Goal: Task Accomplishment & Management: Manage account settings

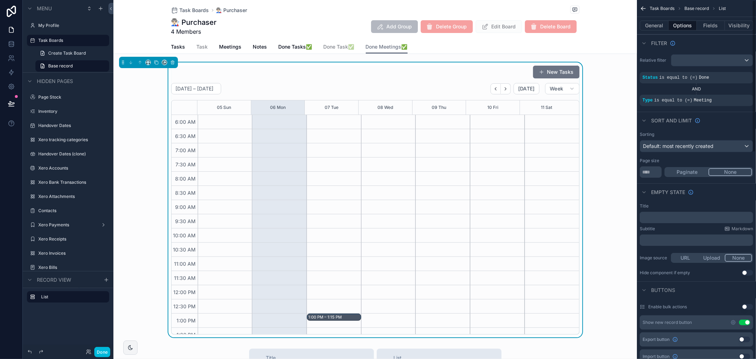
scroll to position [170, 0]
click at [253, 45] on span "Notes" at bounding box center [260, 46] width 14 height 7
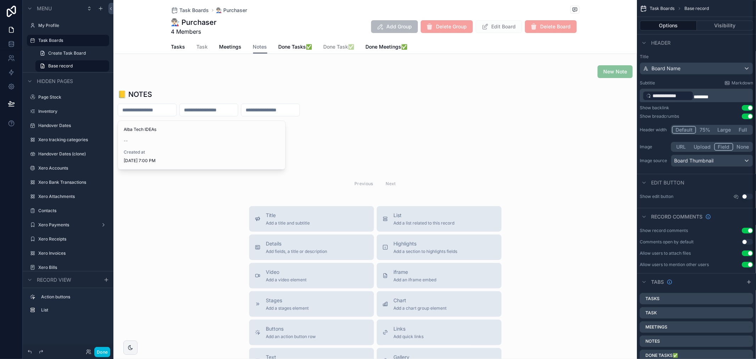
click at [256, 48] on span "Notes" at bounding box center [260, 46] width 14 height 7
click at [723, 18] on div "Options Visibility" at bounding box center [696, 25] width 119 height 17
click at [723, 21] on button "Visibility" at bounding box center [725, 26] width 57 height 10
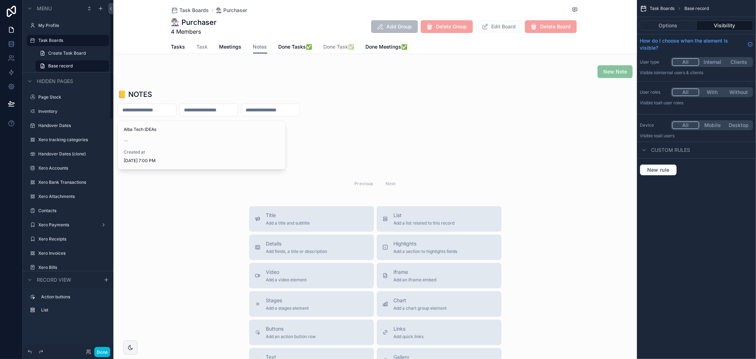
click at [190, 141] on div "scrollable content" at bounding box center [374, 140] width 523 height 108
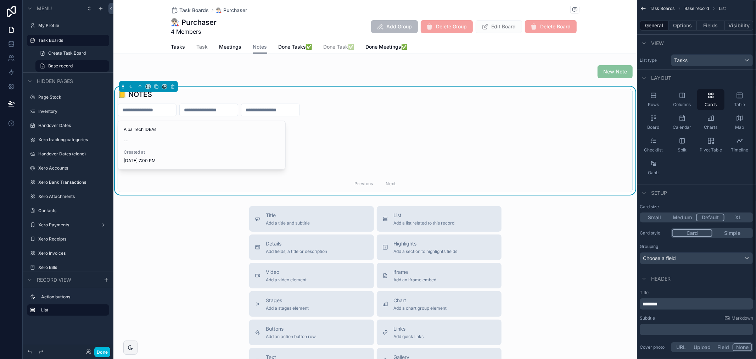
click at [682, 22] on button "Options" at bounding box center [682, 26] width 28 height 10
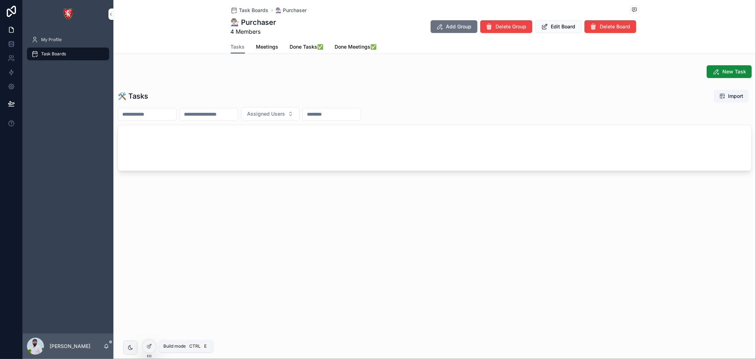
click at [147, 344] on icon at bounding box center [149, 346] width 6 height 6
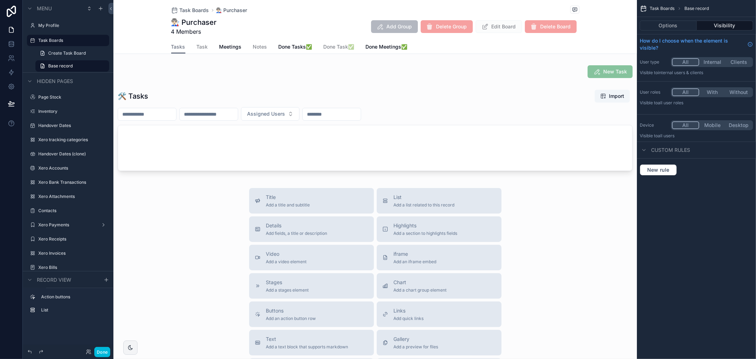
click at [247, 45] on div "Tasks Task Meetings Notes Done Tasks✅ Done Task✅ Done Meetings✅" at bounding box center [375, 46] width 408 height 13
click at [254, 49] on span "Notes" at bounding box center [260, 46] width 14 height 7
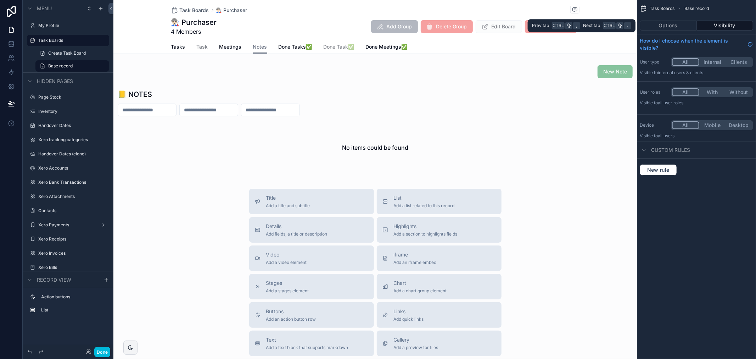
click at [683, 27] on button "Options" at bounding box center [667, 26] width 57 height 10
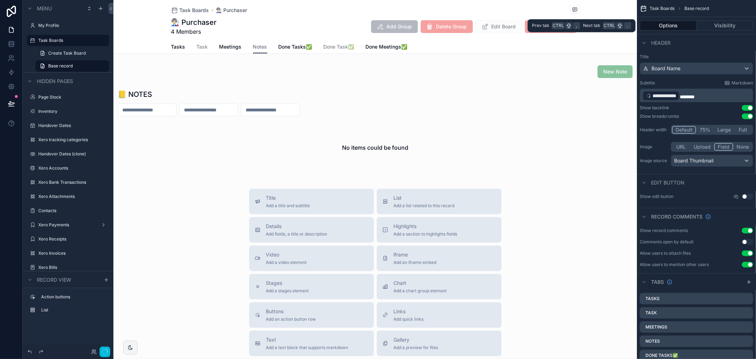
click at [704, 28] on button "Visibility" at bounding box center [725, 26] width 57 height 10
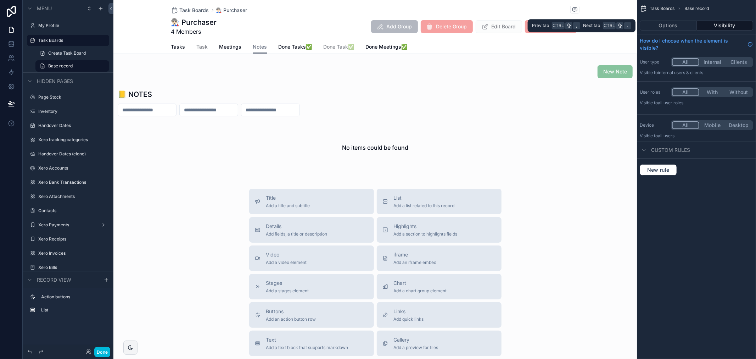
click at [667, 23] on button "Options" at bounding box center [667, 26] width 57 height 10
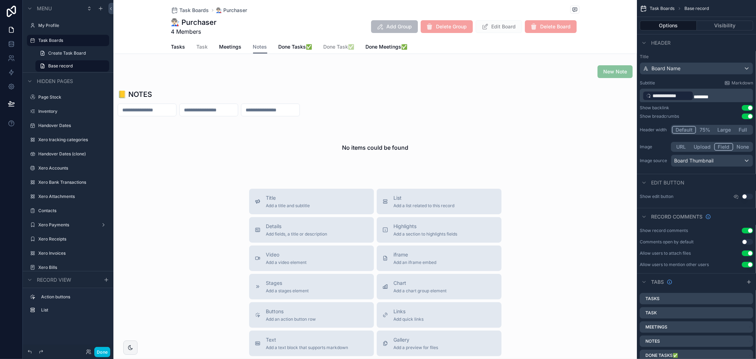
click at [258, 45] on span "Notes" at bounding box center [260, 46] width 14 height 7
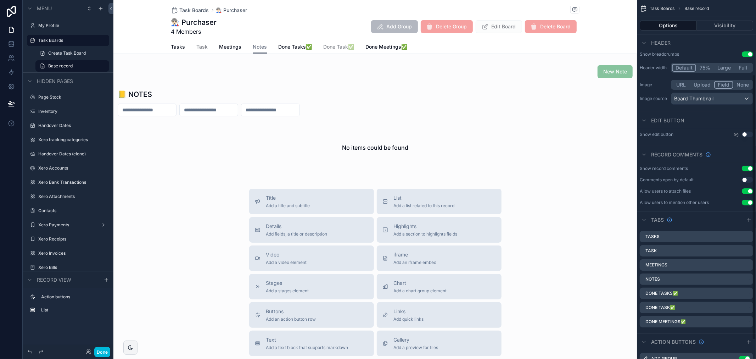
scroll to position [126, 0]
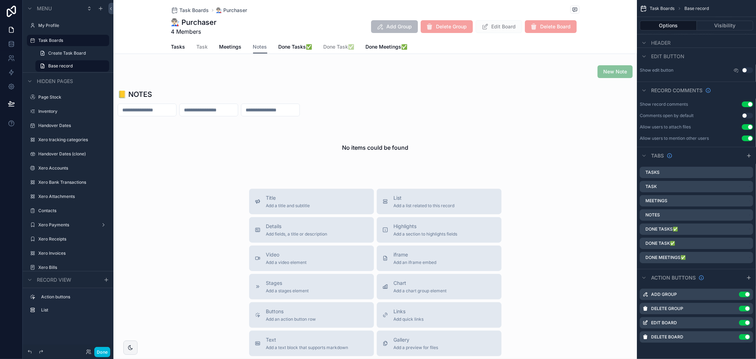
click at [0, 0] on icon "scrollable content" at bounding box center [0, 0] width 0 height 0
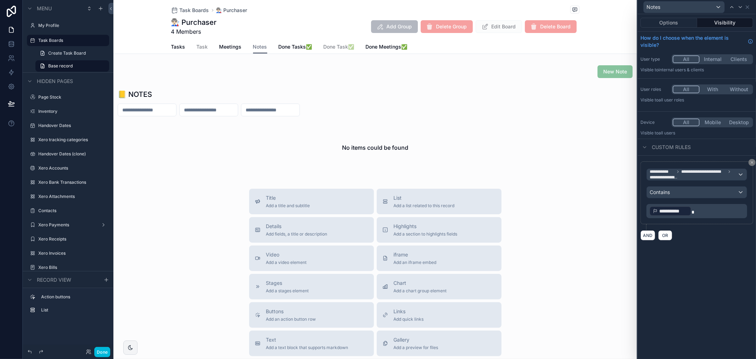
click at [750, 161] on icon at bounding box center [752, 162] width 4 height 4
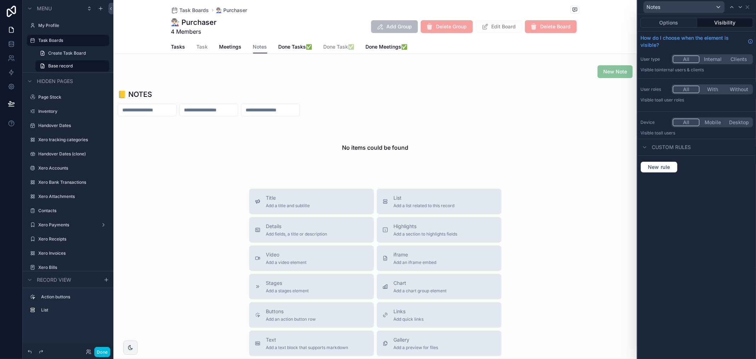
click at [316, 118] on div "scrollable content" at bounding box center [374, 131] width 523 height 91
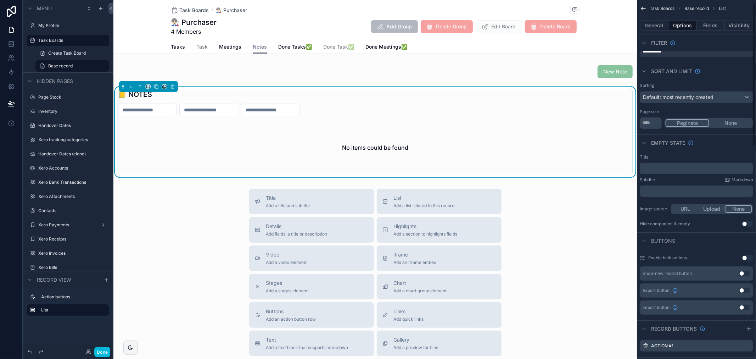
scroll to position [0, 0]
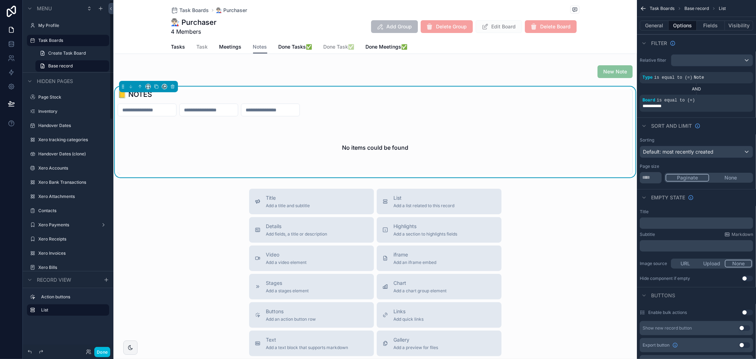
drag, startPoint x: 101, startPoint y: 352, endPoint x: 82, endPoint y: 301, distance: 54.2
click at [101, 352] on button "Done" at bounding box center [102, 351] width 16 height 10
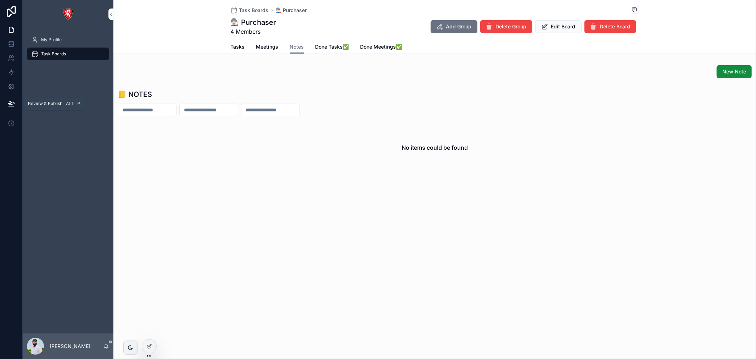
click at [58, 103] on span "Review & Publish" at bounding box center [45, 104] width 34 height 6
click at [11, 107] on button at bounding box center [12, 104] width 16 height 20
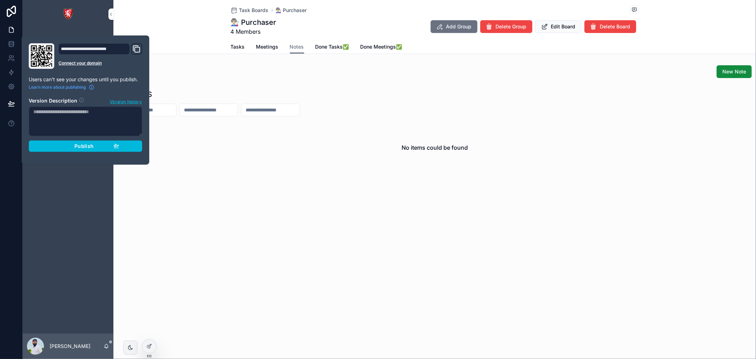
click at [81, 147] on span "Publish" at bounding box center [83, 146] width 19 height 6
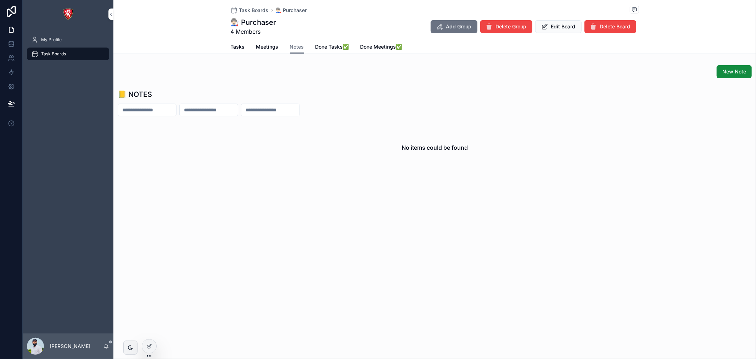
click at [273, 45] on span "Meetings" at bounding box center [267, 46] width 22 height 7
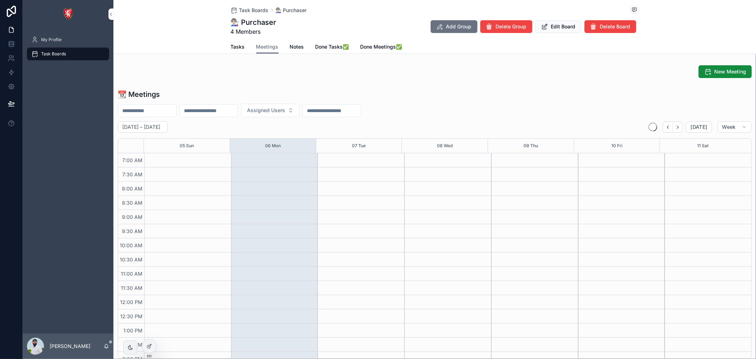
scroll to position [198, 0]
click at [294, 44] on span "Notes" at bounding box center [297, 46] width 14 height 7
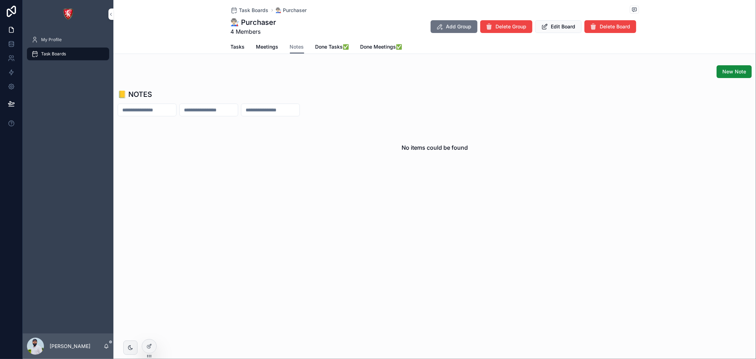
click at [727, 72] on span "New Note" at bounding box center [734, 71] width 24 height 7
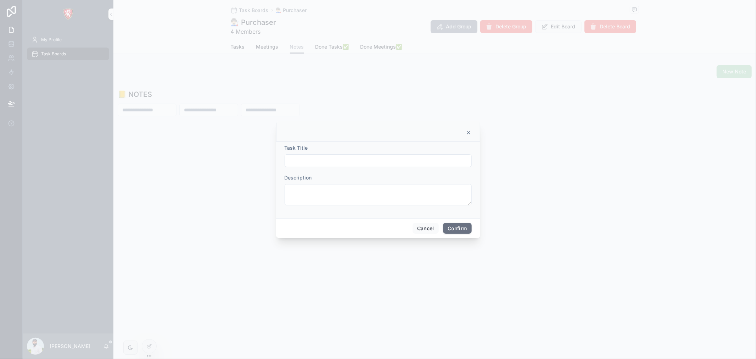
click at [303, 166] on div at bounding box center [377, 160] width 187 height 13
click at [311, 158] on input "text" at bounding box center [378, 161] width 186 height 10
click at [466, 130] on icon at bounding box center [469, 133] width 6 height 6
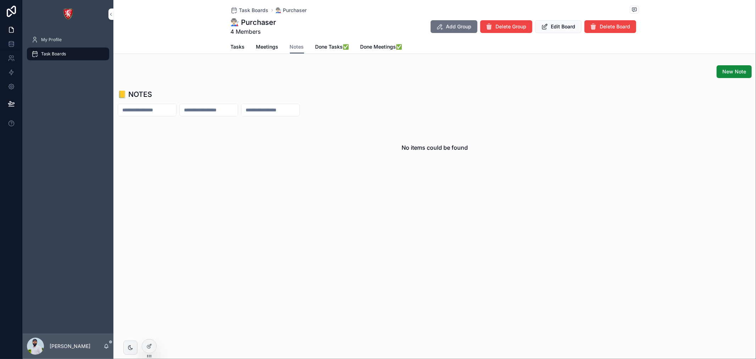
click at [238, 48] on span "Tasks" at bounding box center [238, 46] width 14 height 7
click at [265, 47] on span "Meetings" at bounding box center [267, 46] width 22 height 7
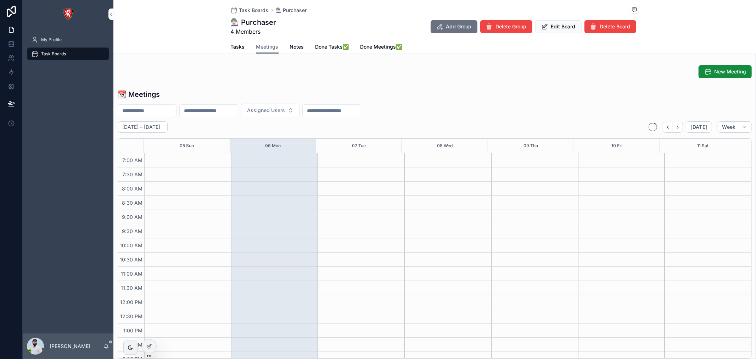
scroll to position [198, 0]
click at [241, 47] on span "Tasks" at bounding box center [238, 46] width 14 height 7
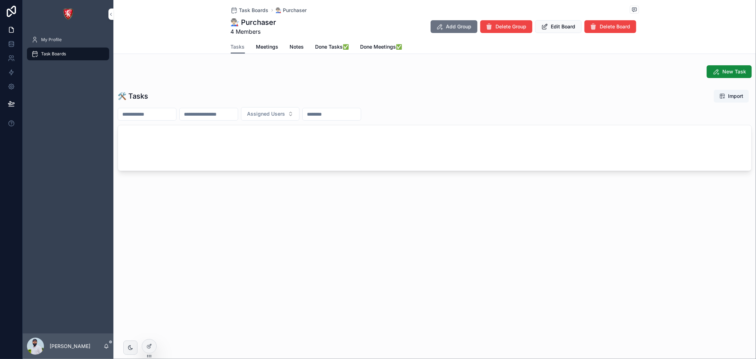
click at [293, 48] on span "Notes" at bounding box center [297, 46] width 14 height 7
click at [729, 72] on span "New Note" at bounding box center [734, 71] width 24 height 7
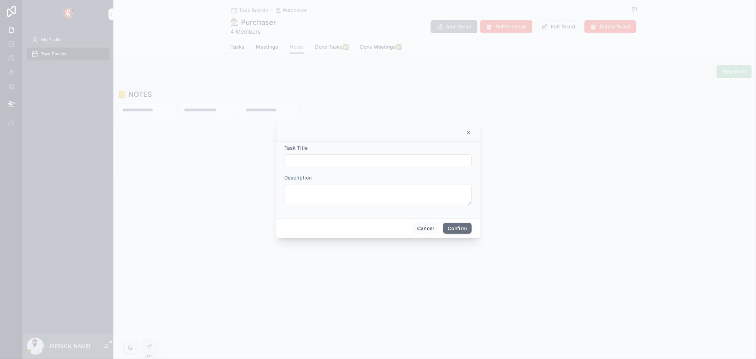
click at [302, 160] on input "text" at bounding box center [378, 161] width 186 height 10
type input "*****"
click at [468, 130] on icon at bounding box center [469, 133] width 6 height 6
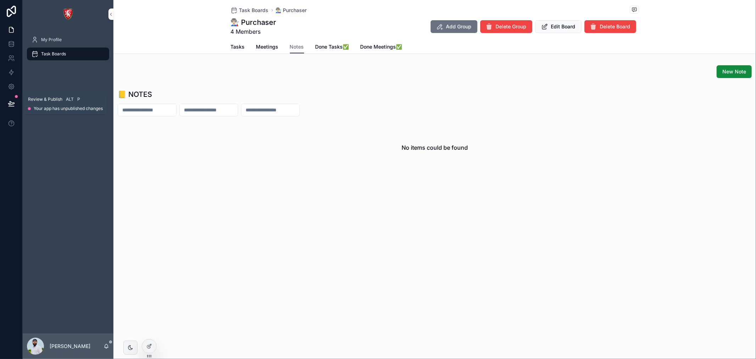
click at [15, 101] on button at bounding box center [12, 104] width 16 height 20
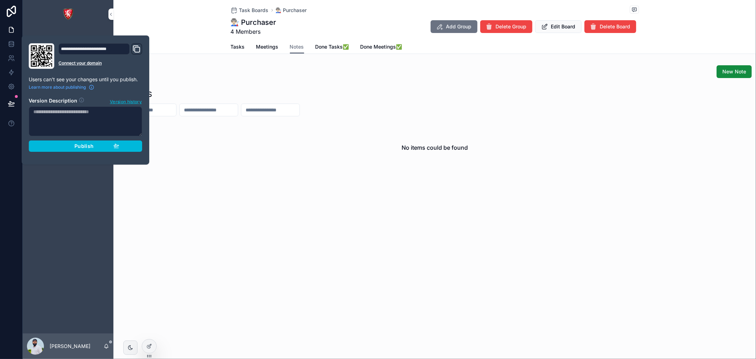
click at [81, 145] on span "Publish" at bounding box center [83, 146] width 19 height 6
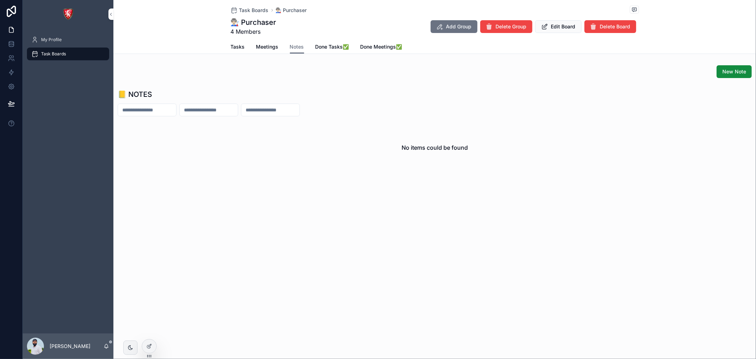
click at [286, 88] on div "📒 NOTES No items could be found" at bounding box center [434, 131] width 642 height 91
click at [730, 70] on span "New Note" at bounding box center [734, 71] width 24 height 7
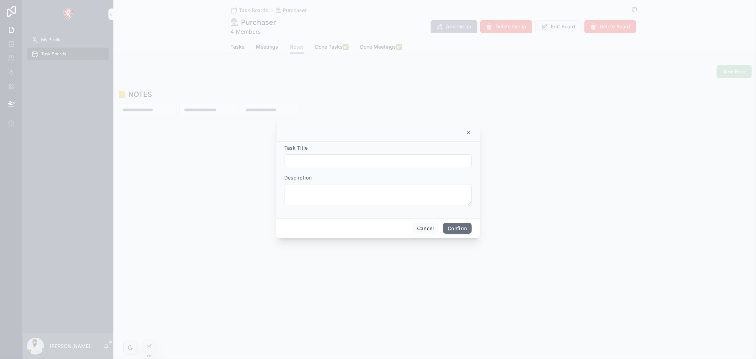
drag, startPoint x: 406, startPoint y: 164, endPoint x: 399, endPoint y: 173, distance: 11.1
click at [402, 167] on form "Task Title Description" at bounding box center [377, 178] width 187 height 68
type input "*****"
click at [365, 190] on textarea at bounding box center [377, 194] width 187 height 21
type textarea "****"
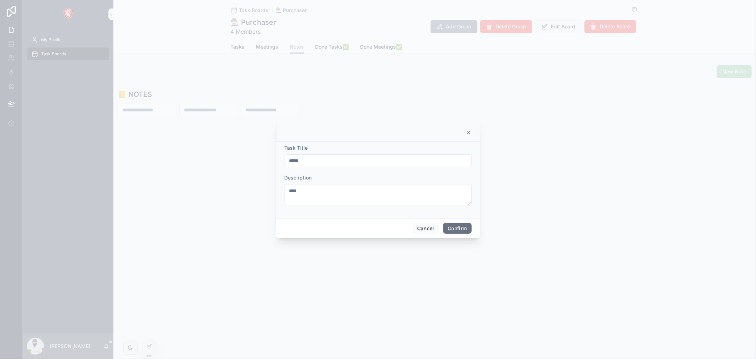
click at [453, 226] on button "Confirm" at bounding box center [457, 227] width 28 height 11
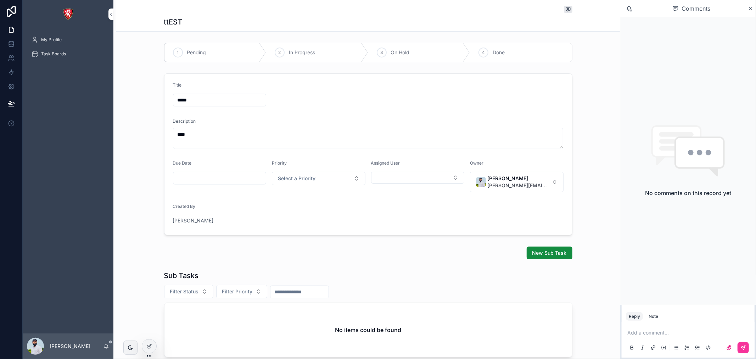
click at [51, 55] on span "Task Boards" at bounding box center [53, 54] width 25 height 6
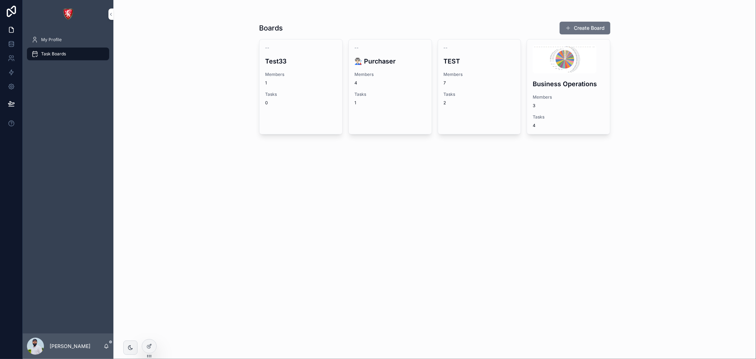
click at [408, 98] on div "Tasks 1" at bounding box center [390, 98] width 72 height 14
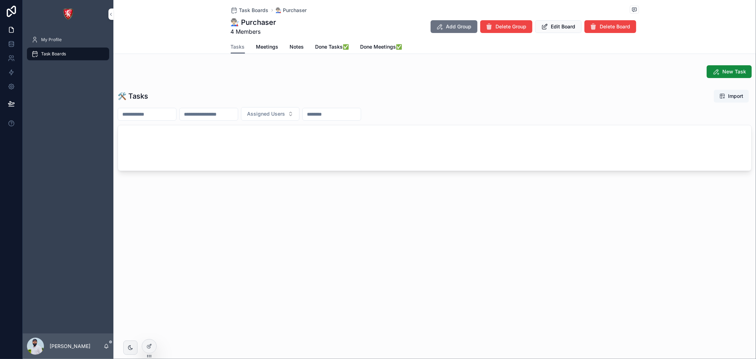
click at [295, 50] on span "Notes" at bounding box center [297, 46] width 14 height 7
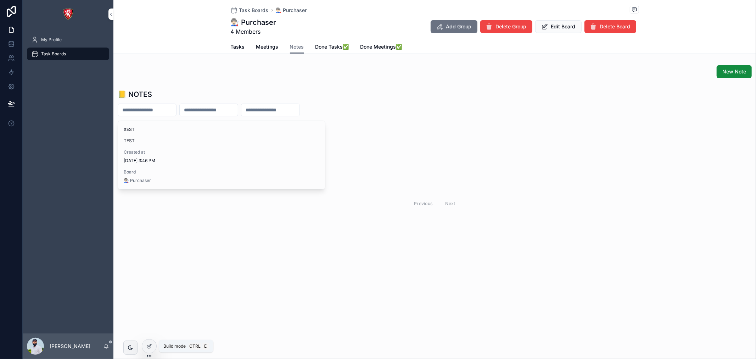
click at [149, 345] on icon at bounding box center [149, 346] width 6 height 6
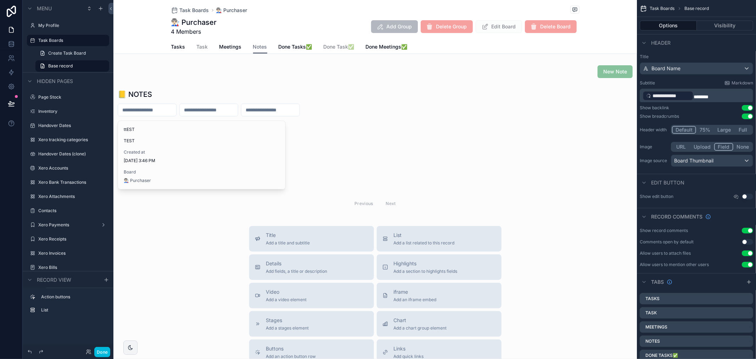
click at [236, 167] on div "scrollable content" at bounding box center [374, 150] width 523 height 128
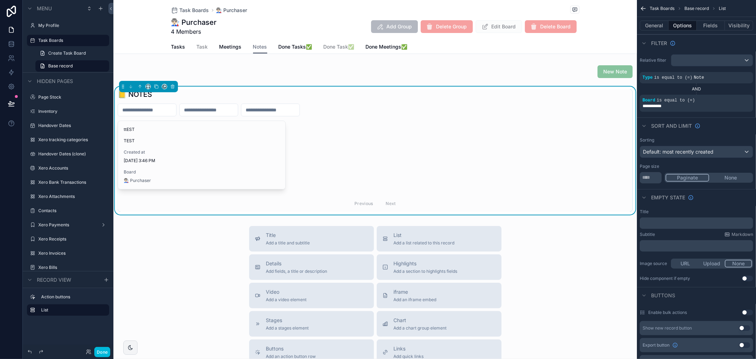
click at [192, 169] on span "Board" at bounding box center [202, 172] width 156 height 6
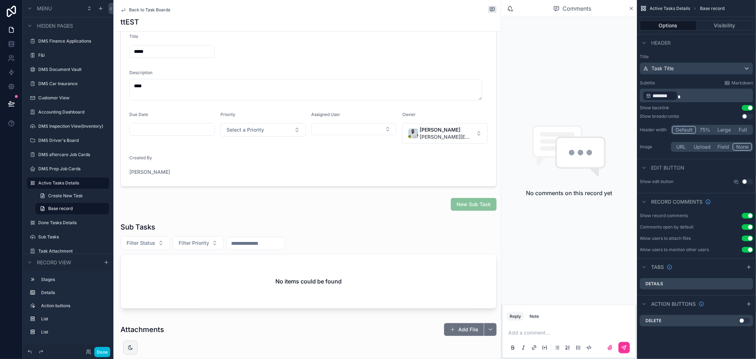
scroll to position [118, 0]
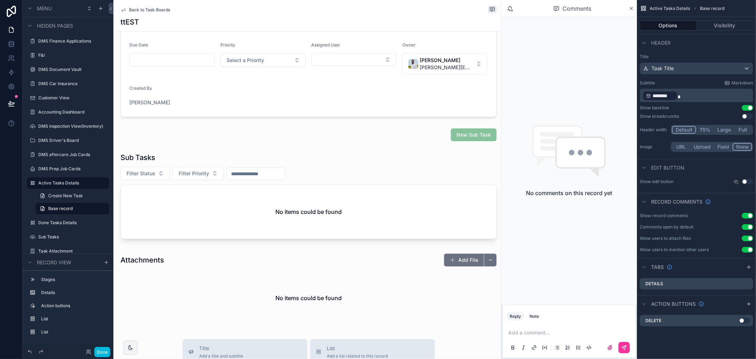
click at [401, 139] on div "scrollable content" at bounding box center [308, 134] width 384 height 18
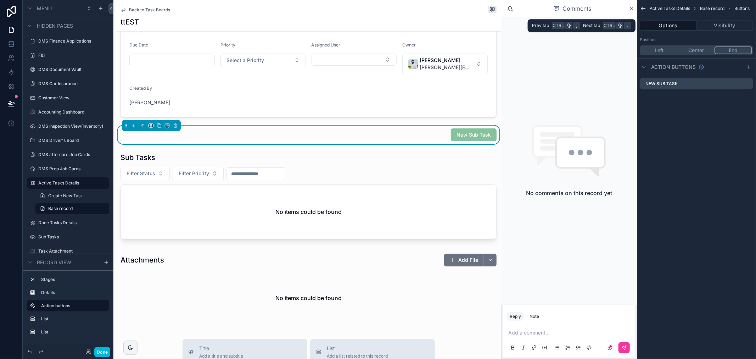
click at [715, 27] on button "Visibility" at bounding box center [725, 26] width 57 height 10
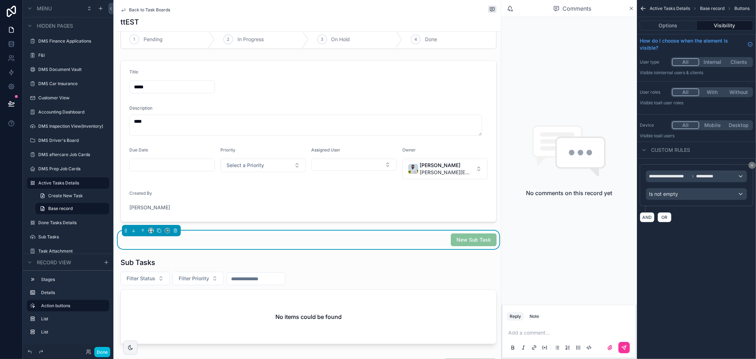
scroll to position [0, 0]
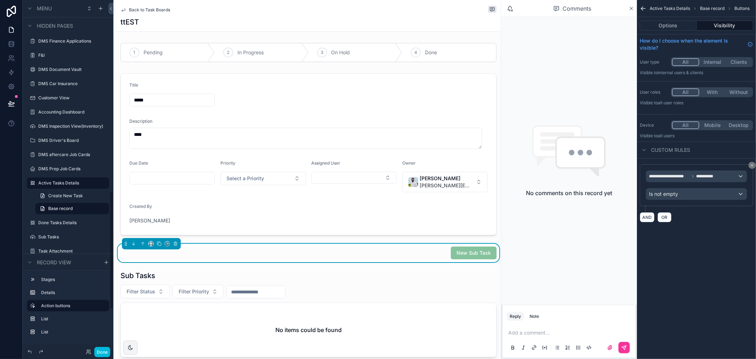
click at [151, 10] on span "Back to Task Boards" at bounding box center [149, 10] width 41 height 6
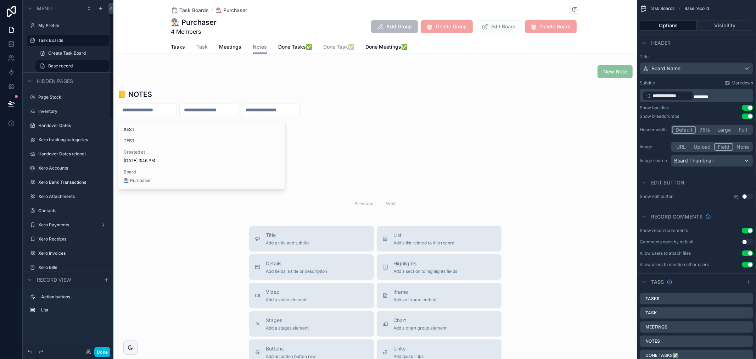
click at [225, 50] on span "Meetings" at bounding box center [230, 46] width 22 height 7
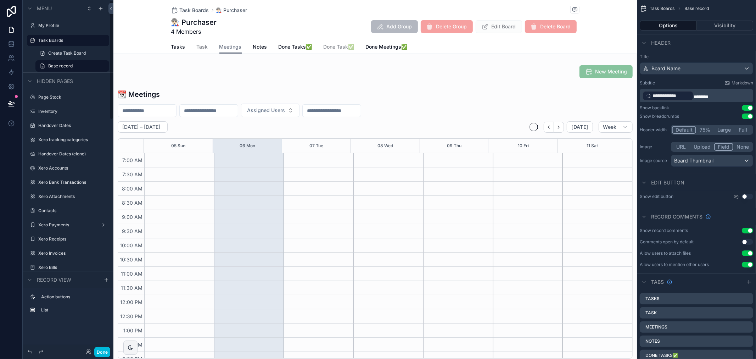
scroll to position [198, 0]
click at [212, 202] on div "scrollable content" at bounding box center [374, 223] width 523 height 275
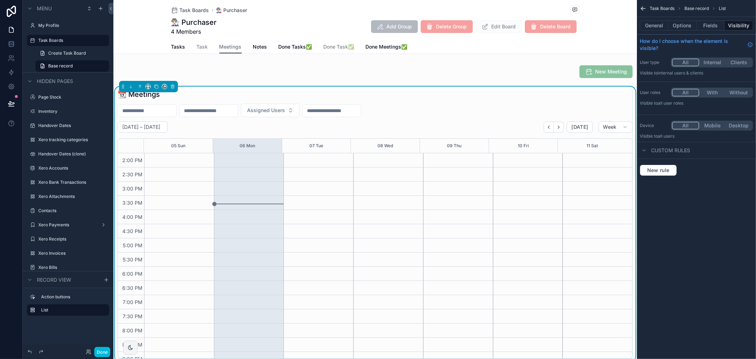
click at [214, 203] on div "scrollable content" at bounding box center [249, 181] width 70 height 453
click at [214, 166] on div "scrollable content" at bounding box center [249, 143] width 70 height 453
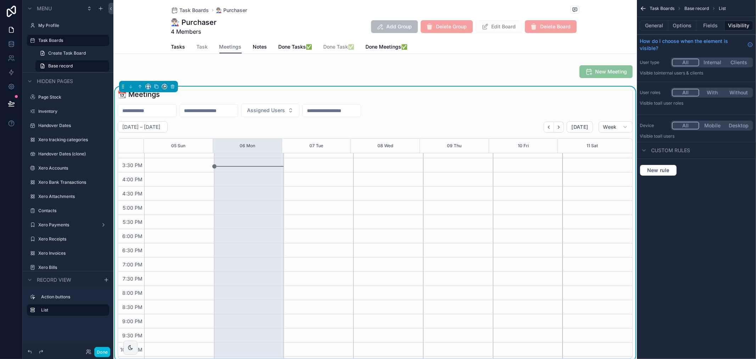
click at [230, 165] on div "scrollable content" at bounding box center [249, 143] width 70 height 453
click at [214, 163] on div "scrollable content" at bounding box center [249, 143] width 70 height 453
click at [591, 73] on div "scrollable content" at bounding box center [374, 71] width 523 height 18
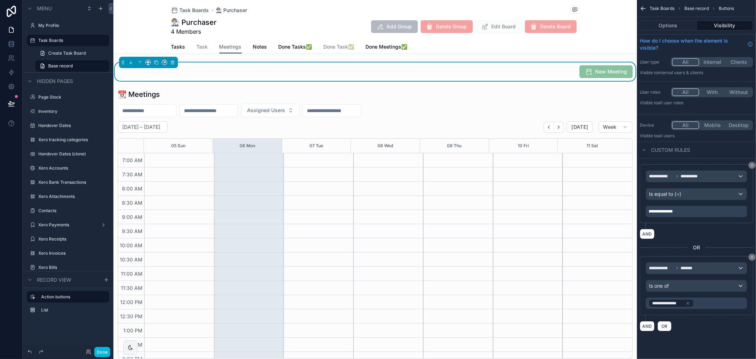
click at [97, 356] on button "Done" at bounding box center [102, 351] width 16 height 10
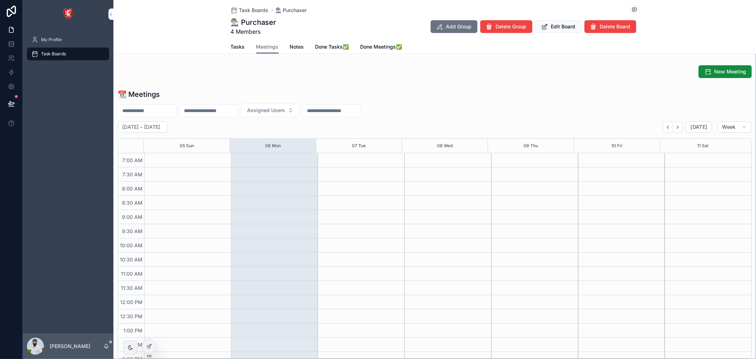
scroll to position [198, 0]
click at [231, 204] on div "scrollable content" at bounding box center [274, 181] width 87 height 453
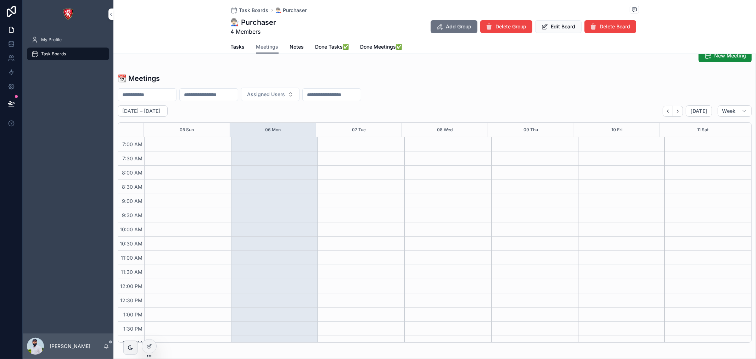
scroll to position [0, 0]
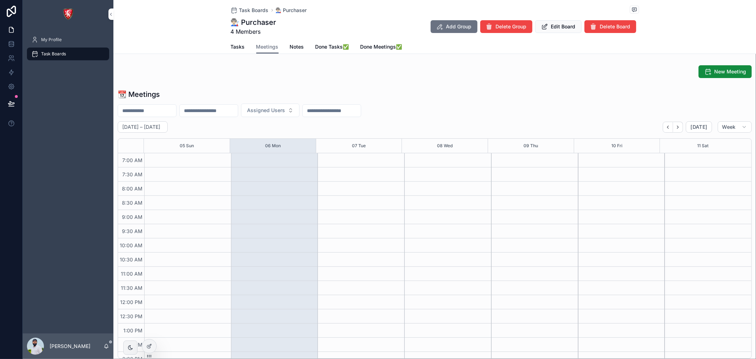
click at [730, 70] on span "New Meeting" at bounding box center [730, 71] width 32 height 7
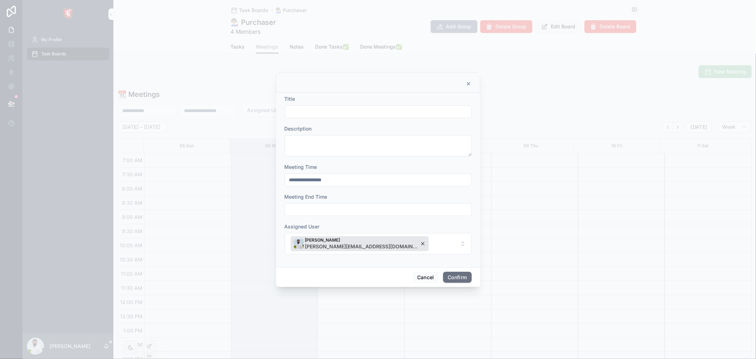
click at [333, 112] on input "text" at bounding box center [378, 112] width 186 height 10
type input "******"
type input "*"
click at [341, 143] on form "**********" at bounding box center [377, 178] width 187 height 166
type input "**********"
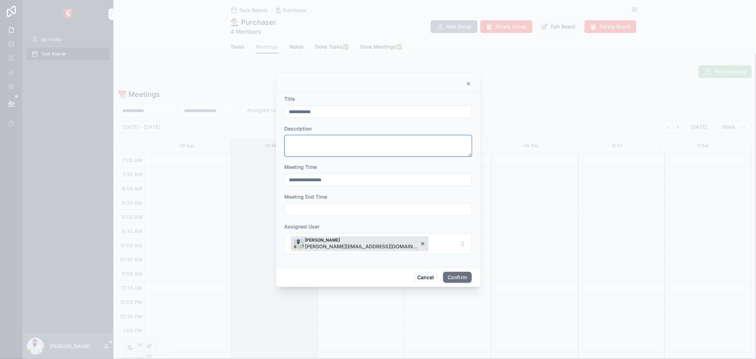
click at [342, 146] on textarea at bounding box center [377, 145] width 187 height 21
type textarea "****"
click at [348, 207] on input "text" at bounding box center [378, 209] width 186 height 10
click at [315, 174] on div "**********" at bounding box center [377, 179] width 187 height 13
click at [315, 175] on input "**********" at bounding box center [378, 180] width 186 height 10
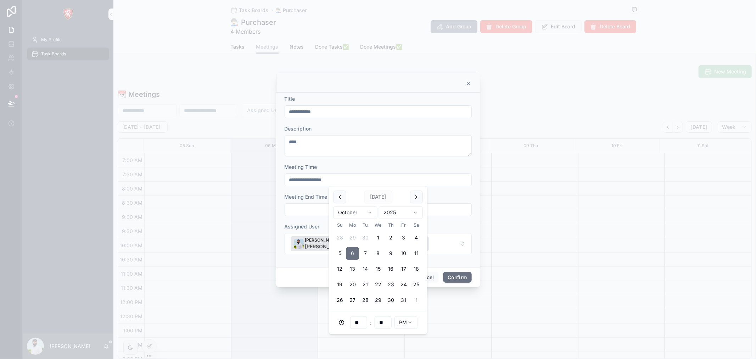
click at [353, 250] on button "6" at bounding box center [352, 253] width 13 height 13
click at [361, 325] on input "**" at bounding box center [358, 322] width 16 height 10
click at [351, 263] on div "05" at bounding box center [358, 262] width 98 height 11
type input "**********"
type input "**"
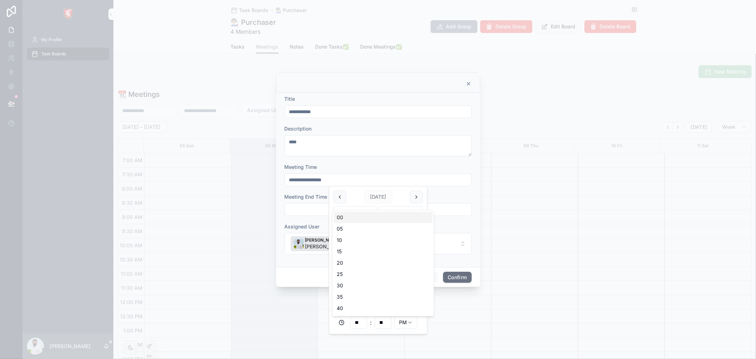
click at [388, 321] on input "**" at bounding box center [383, 322] width 16 height 10
click at [362, 218] on div "00" at bounding box center [383, 217] width 98 height 11
type input "**********"
type input "**"
click at [451, 263] on div "**********" at bounding box center [378, 179] width 204 height 174
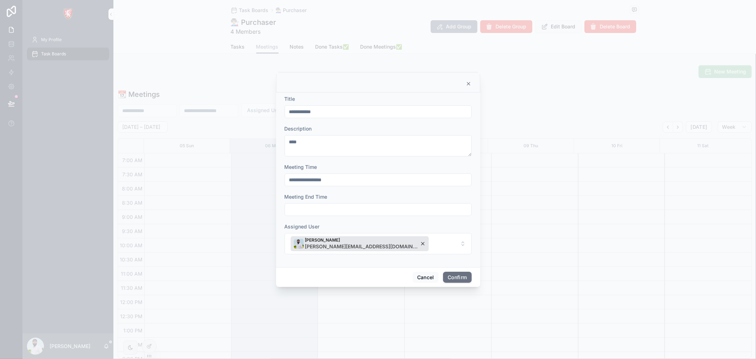
click at [378, 211] on input "text" at bounding box center [378, 209] width 186 height 10
click at [357, 121] on button "6" at bounding box center [352, 122] width 13 height 13
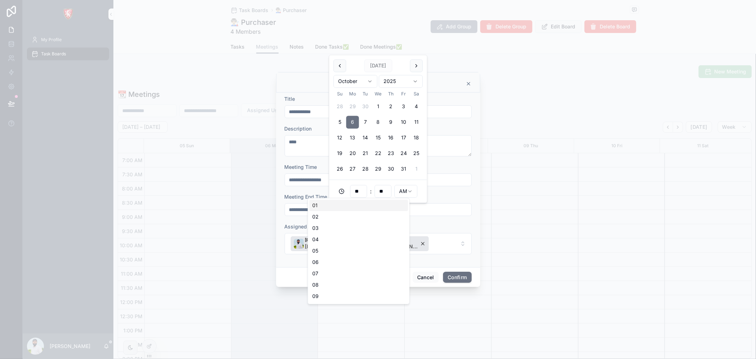
click at [360, 190] on input "**" at bounding box center [358, 191] width 16 height 10
click at [341, 265] on div "06" at bounding box center [358, 261] width 98 height 11
type input "**********"
type input "**"
click at [402, 193] on html "**********" at bounding box center [378, 179] width 756 height 359
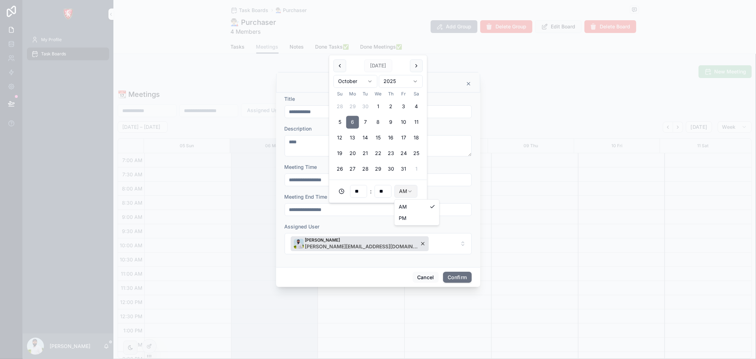
type input "**********"
click at [394, 269] on div "Cancel Confirm" at bounding box center [378, 277] width 204 height 20
click at [462, 278] on button "Confirm" at bounding box center [457, 276] width 28 height 11
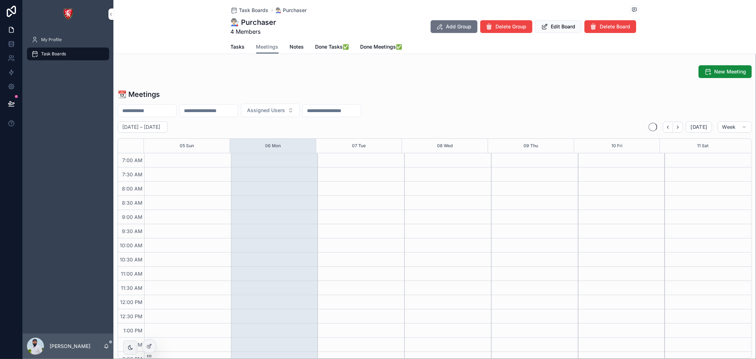
scroll to position [198, 0]
click at [282, 254] on div "Meeting Test" at bounding box center [293, 251] width 47 height 27
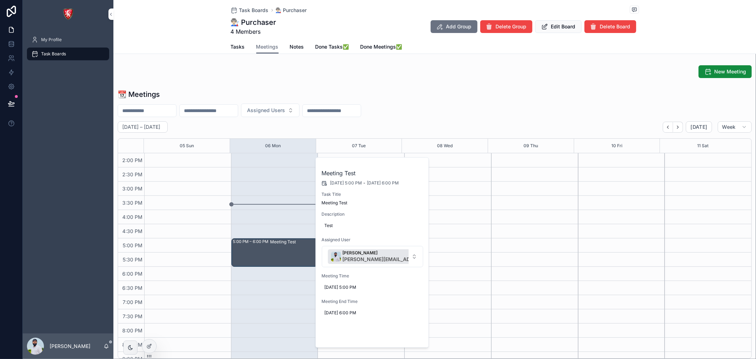
click at [406, 333] on span "Open" at bounding box center [404, 335] width 13 height 6
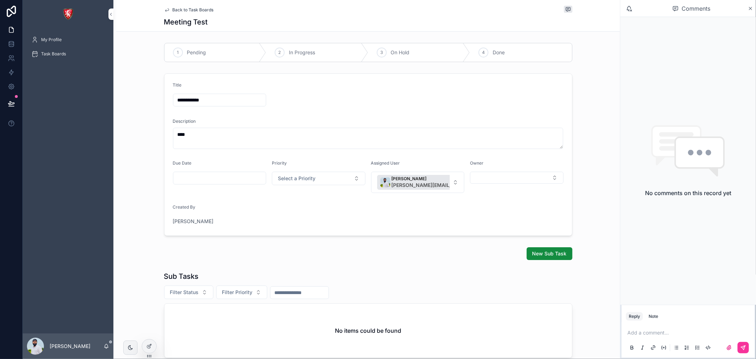
click at [190, 11] on span "Back to Task Boards" at bounding box center [193, 10] width 41 height 6
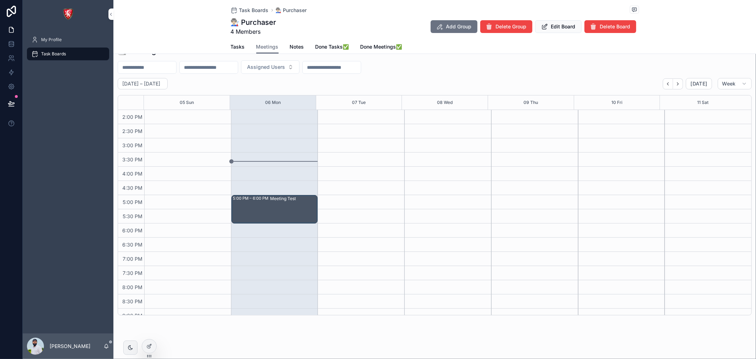
scroll to position [47, 0]
